Goal: Task Accomplishment & Management: Manage account settings

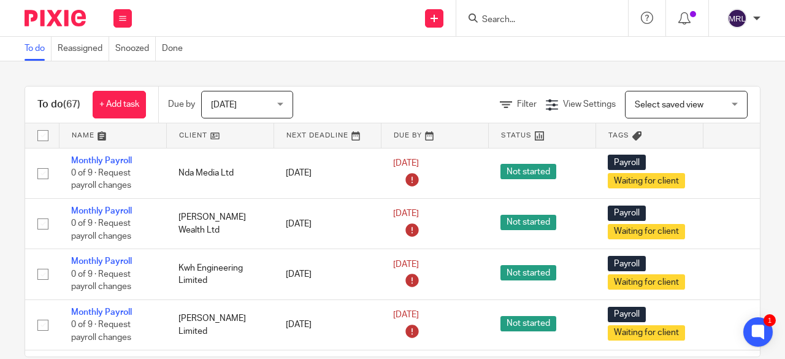
click at [741, 20] on img at bounding box center [738, 19] width 20 height 20
click at [132, 16] on div "Work Email Clients Team Reports Settings" at bounding box center [122, 18] width 43 height 36
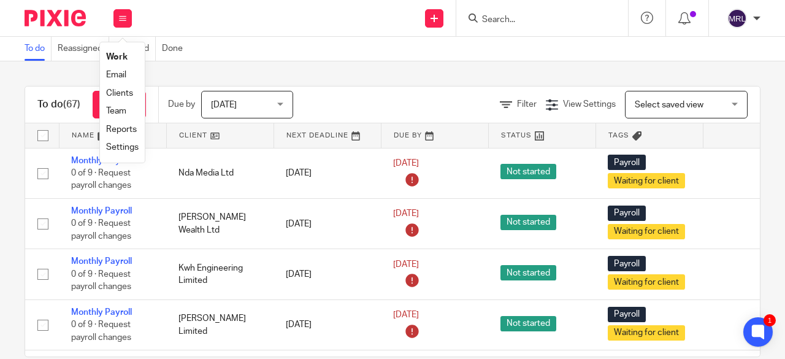
click at [118, 145] on link "Settings" at bounding box center [122, 147] width 33 height 9
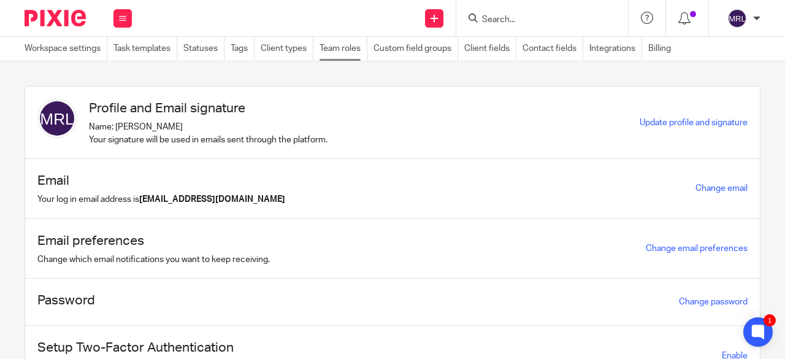
click at [353, 51] on link "Team roles" at bounding box center [344, 49] width 48 height 24
